Goal: Book appointment/travel/reservation

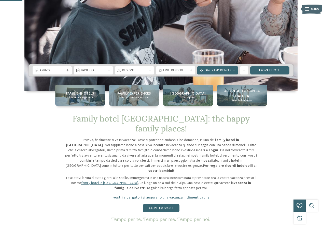
scroll to position [153, 0]
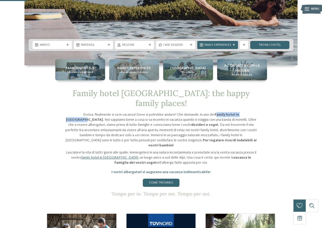
drag, startPoint x: 206, startPoint y: 105, endPoint x: 208, endPoint y: 115, distance: 10.5
click at [239, 113] on strong "family hotel in [GEOGRAPHIC_DATA]" at bounding box center [152, 117] width 173 height 9
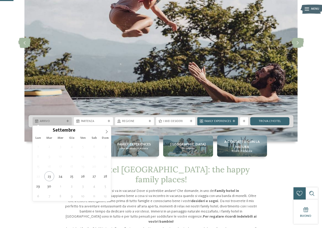
click at [68, 120] on icon at bounding box center [67, 121] width 3 height 3
click at [107, 130] on icon at bounding box center [107, 132] width 4 height 4
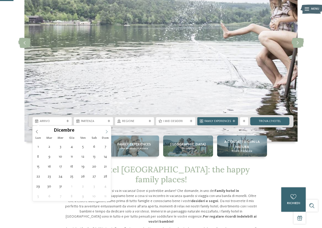
type input "****"
click at [107, 130] on icon at bounding box center [107, 132] width 4 height 4
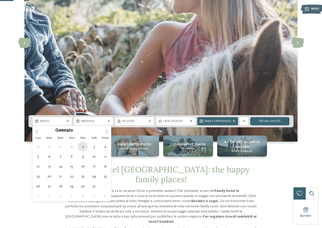
type div "[DATE]"
type input "****"
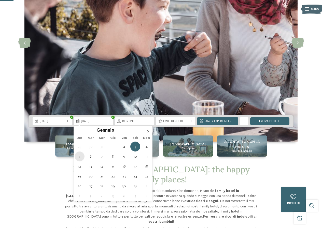
type div "[DATE]"
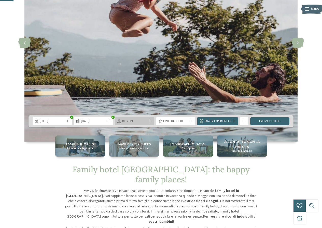
click at [147, 120] on div "Regione" at bounding box center [134, 121] width 27 height 4
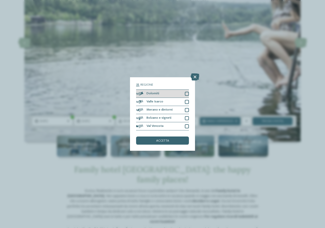
click at [186, 93] on div at bounding box center [187, 94] width 4 height 4
click at [170, 139] on div "accetta" at bounding box center [162, 141] width 53 height 8
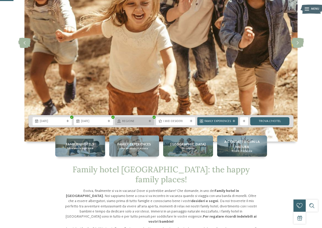
click at [150, 122] on icon at bounding box center [149, 121] width 3 height 3
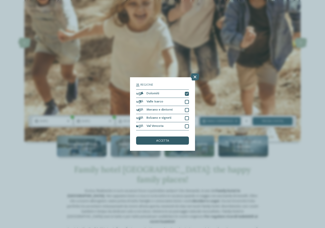
click at [163, 139] on div "accetta" at bounding box center [162, 141] width 53 height 8
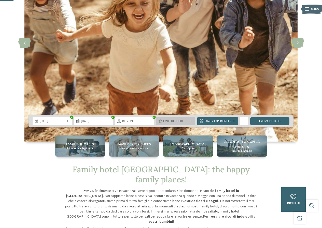
click at [190, 122] on div at bounding box center [191, 121] width 4 height 3
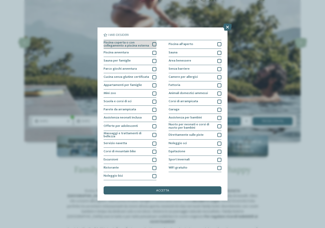
click at [156, 43] on div at bounding box center [155, 44] width 4 height 4
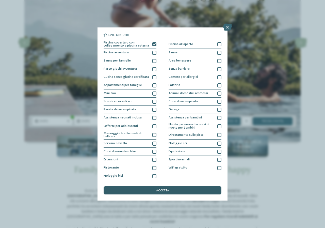
click at [171, 188] on div "accetta" at bounding box center [163, 190] width 118 height 8
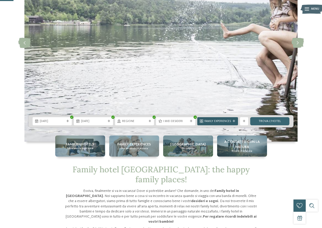
click at [233, 121] on icon at bounding box center [233, 121] width 3 height 3
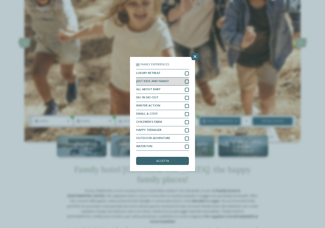
click at [186, 80] on div at bounding box center [187, 82] width 4 height 4
click at [171, 162] on div "accetta" at bounding box center [162, 161] width 53 height 8
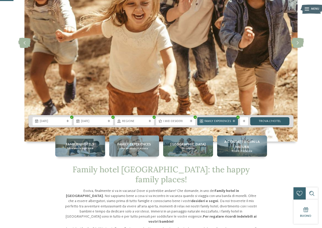
click at [271, 121] on link "trova l’hotel" at bounding box center [269, 121] width 39 height 8
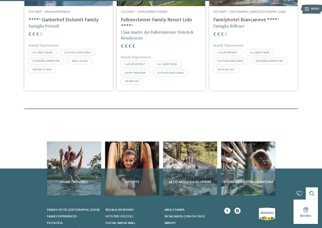
scroll to position [174, 0]
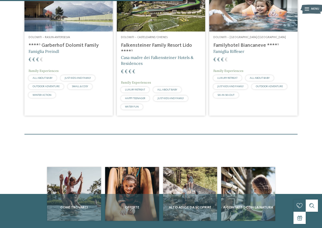
click at [237, 44] on h4 "Familyhotel Biancaneve ****ˢ" at bounding box center [253, 45] width 80 height 6
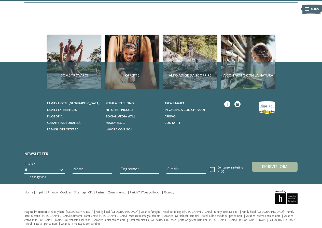
scroll to position [179, 0]
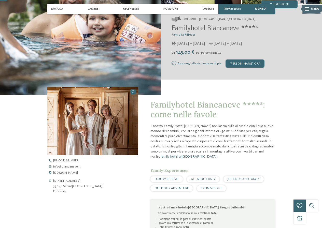
scroll to position [102, 0]
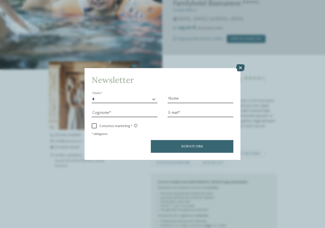
click at [241, 68] on icon at bounding box center [240, 67] width 9 height 7
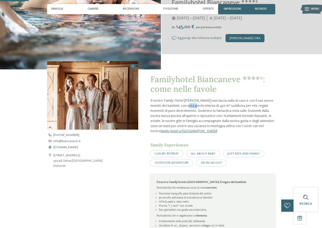
drag, startPoint x: 197, startPoint y: 105, endPoint x: 214, endPoint y: 103, distance: 17.1
click at [207, 104] on p "Il nostro Family Hotel Biancaneve non lascia nulla al caso e con il suo nuovo m…" at bounding box center [212, 116] width 125 height 36
drag, startPoint x: 220, startPoint y: 103, endPoint x: 266, endPoint y: 103, distance: 45.5
click at [266, 103] on p "Il nostro Family Hotel Biancaneve non lascia nulla al caso e con il suo nuovo m…" at bounding box center [212, 116] width 125 height 36
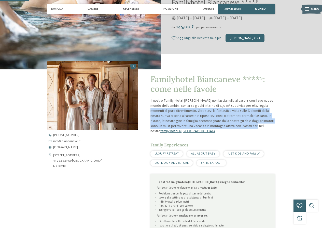
drag, startPoint x: 173, startPoint y: 110, endPoint x: 263, endPoint y: 127, distance: 91.5
click at [263, 127] on p "Il nostro Family Hotel Biancaneve non lascia nulla al caso e con il suo nuovo m…" at bounding box center [212, 116] width 125 height 36
click at [244, 112] on p "Il nostro Family Hotel Biancaneve non lascia nulla al caso e con il suo nuovo m…" at bounding box center [212, 116] width 125 height 36
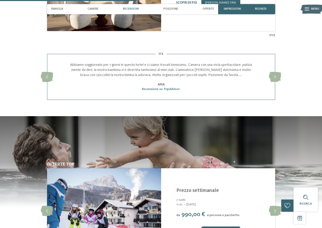
scroll to position [509, 0]
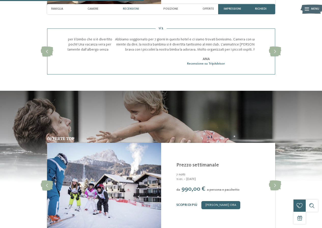
drag, startPoint x: 205, startPoint y: 44, endPoint x: 248, endPoint y: 46, distance: 43.5
click at [248, 46] on p "Abbiamo soggiornato per 7 giorni in questo hotel e ci siamo trovati benissimo. …" at bounding box center [206, 44] width 187 height 15
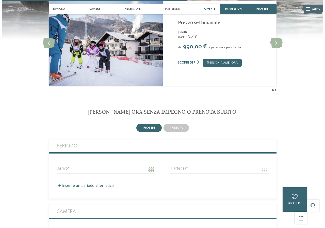
scroll to position [585, 0]
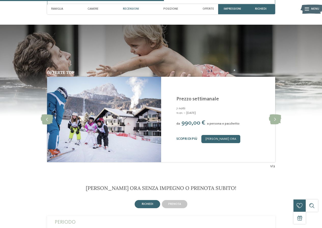
click at [193, 107] on div "7 notti" at bounding box center [223, 108] width 94 height 5
click at [185, 138] on link "Scopri di più" at bounding box center [186, 138] width 21 height 3
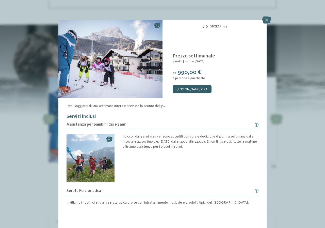
click at [196, 88] on link "[PERSON_NAME] ora" at bounding box center [192, 89] width 39 height 8
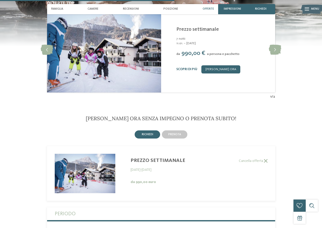
scroll to position [731, 0]
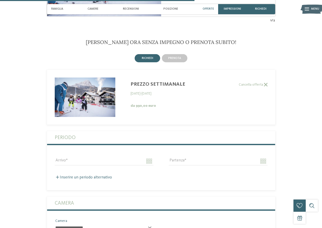
click at [149, 94] on div "11.01.2026 - 06.04.2026" at bounding box center [170, 93] width 80 height 5
click at [166, 94] on div "11.01.2026 - 06.04.2026" at bounding box center [170, 93] width 80 height 5
drag, startPoint x: 129, startPoint y: 94, endPoint x: 165, endPoint y: 94, distance: 35.6
click at [165, 94] on div "Prezzo settimanale 11.01.2026 - 06.04.2026 da 990,00 euro" at bounding box center [170, 93] width 95 height 31
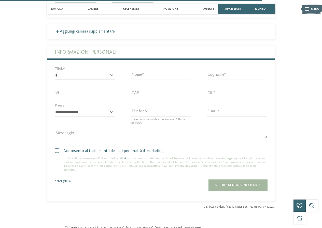
scroll to position [1087, 0]
